Goal: Task Accomplishment & Management: Use online tool/utility

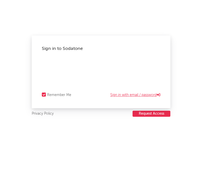
click at [128, 95] on link "Sign in with email / password" at bounding box center [136, 95] width 50 height 6
click at [146, 94] on link "Sign in with Okta" at bounding box center [145, 95] width 31 height 6
